Goal: Task Accomplishment & Management: Complete application form

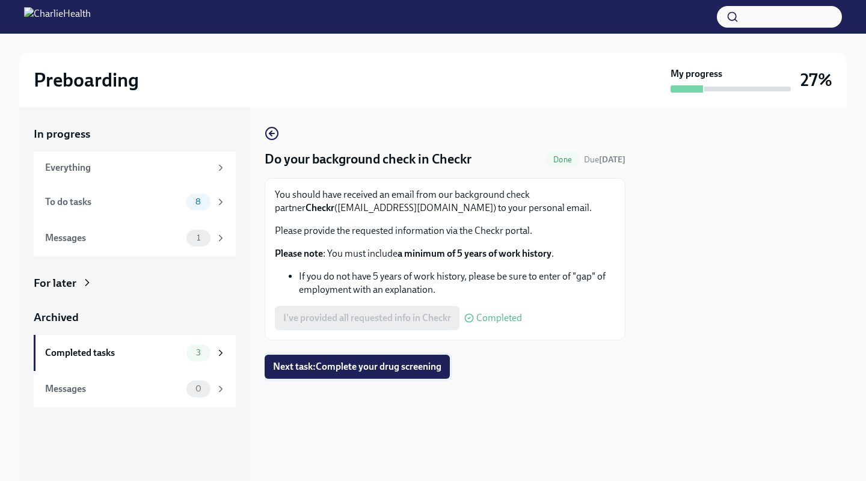
click at [431, 375] on button "Next task : Complete your drug screening" at bounding box center [357, 367] width 185 height 24
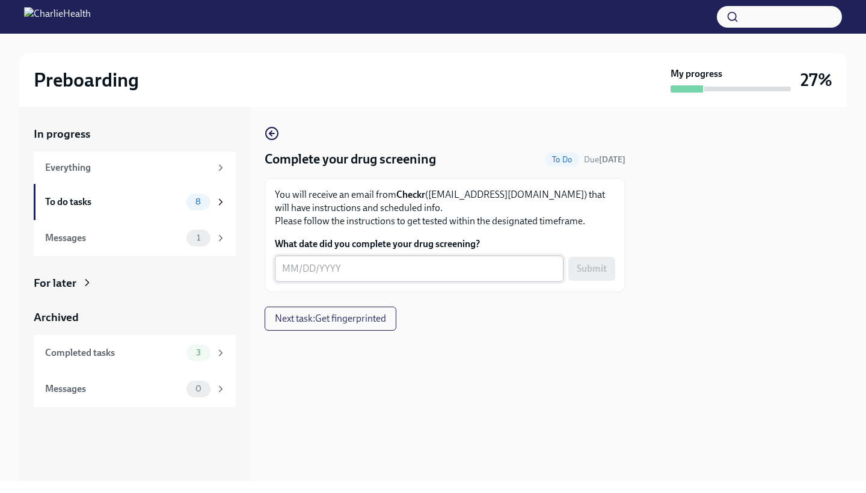
click at [302, 268] on textarea "What date did you complete your drug screening?" at bounding box center [419, 269] width 274 height 14
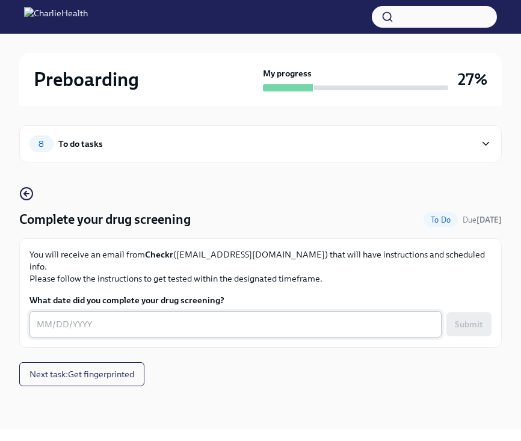
click at [204, 311] on div "x ​" at bounding box center [235, 324] width 412 height 26
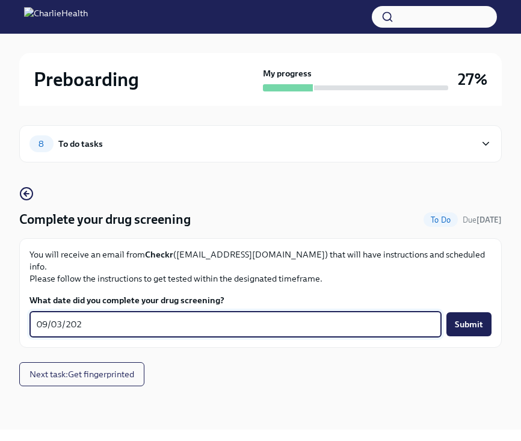
type textarea "[DATE]"
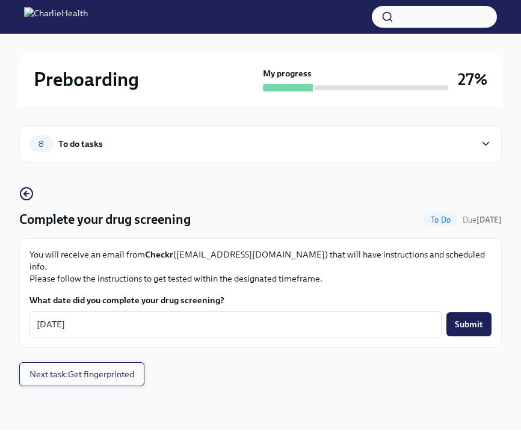
click at [109, 368] on span "Next task : Get fingerprinted" at bounding box center [81, 374] width 105 height 12
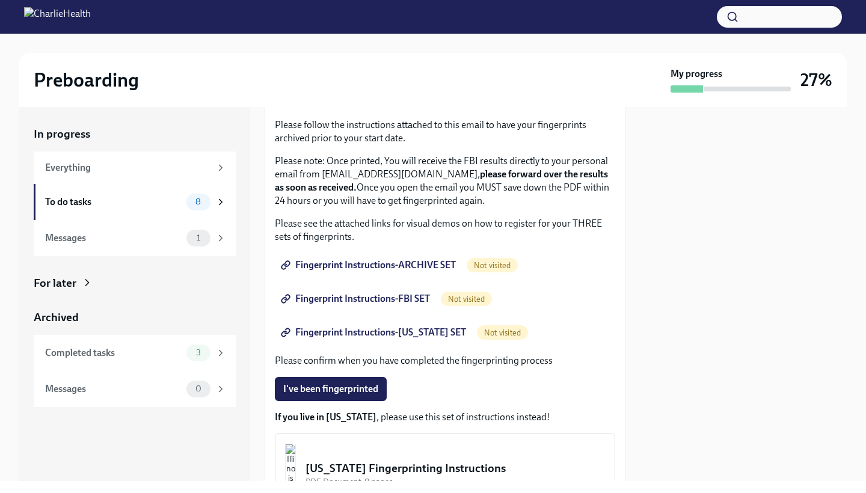
scroll to position [111, 0]
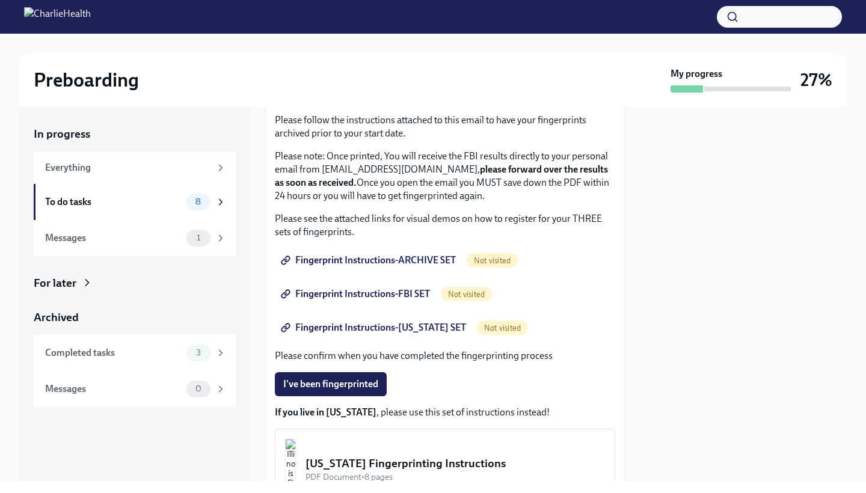
click at [489, 259] on span "Not visited" at bounding box center [492, 260] width 51 height 9
click at [481, 259] on span "Not visited" at bounding box center [492, 260] width 51 height 9
click at [446, 259] on span "Fingerprint Instructions-ARCHIVE SET" at bounding box center [369, 260] width 173 height 12
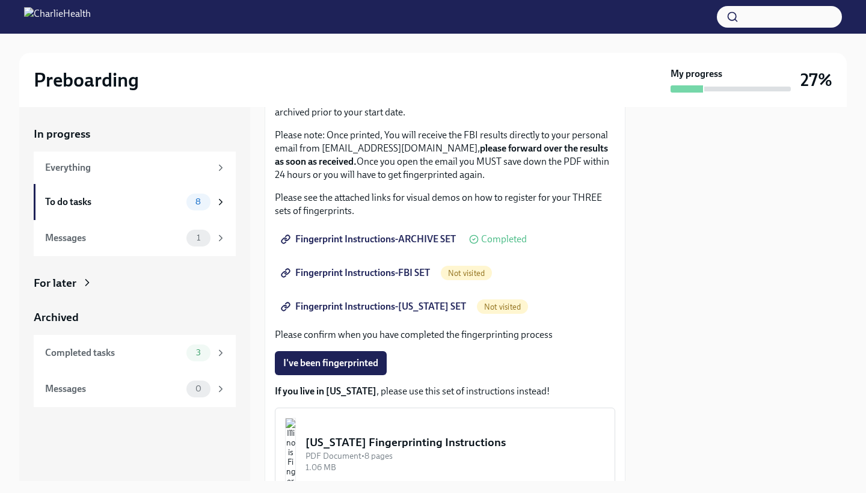
click at [382, 274] on span "Fingerprint Instructions-FBI SET" at bounding box center [356, 273] width 147 height 12
click at [493, 308] on span "Not visited" at bounding box center [502, 306] width 51 height 9
click at [379, 310] on span "Fingerprint Instructions-[US_STATE] SET" at bounding box center [374, 307] width 183 height 12
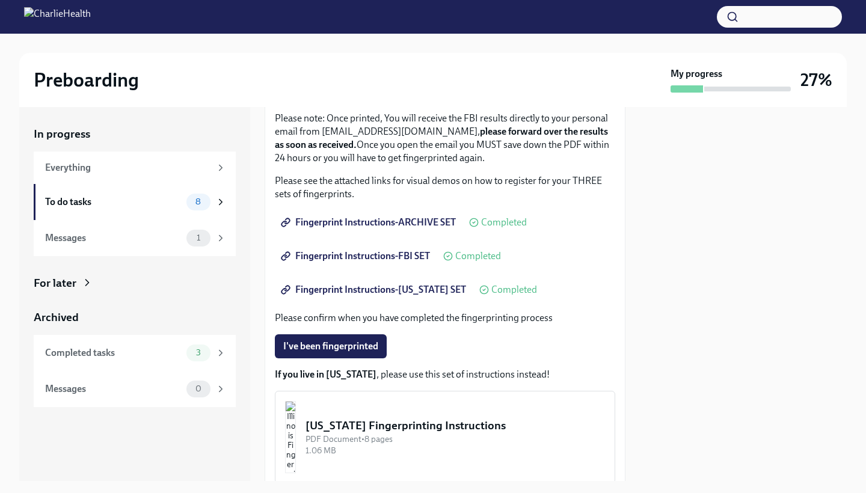
click at [399, 286] on span "Fingerprint Instructions-[US_STATE] SET" at bounding box center [374, 290] width 183 height 12
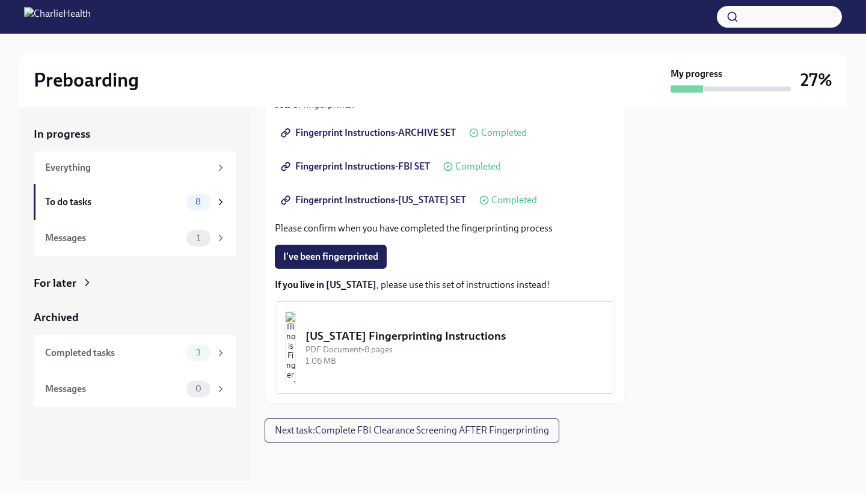
scroll to position [0, 0]
click at [226, 206] on icon at bounding box center [220, 202] width 11 height 11
